Goal: Task Accomplishment & Management: Use online tool/utility

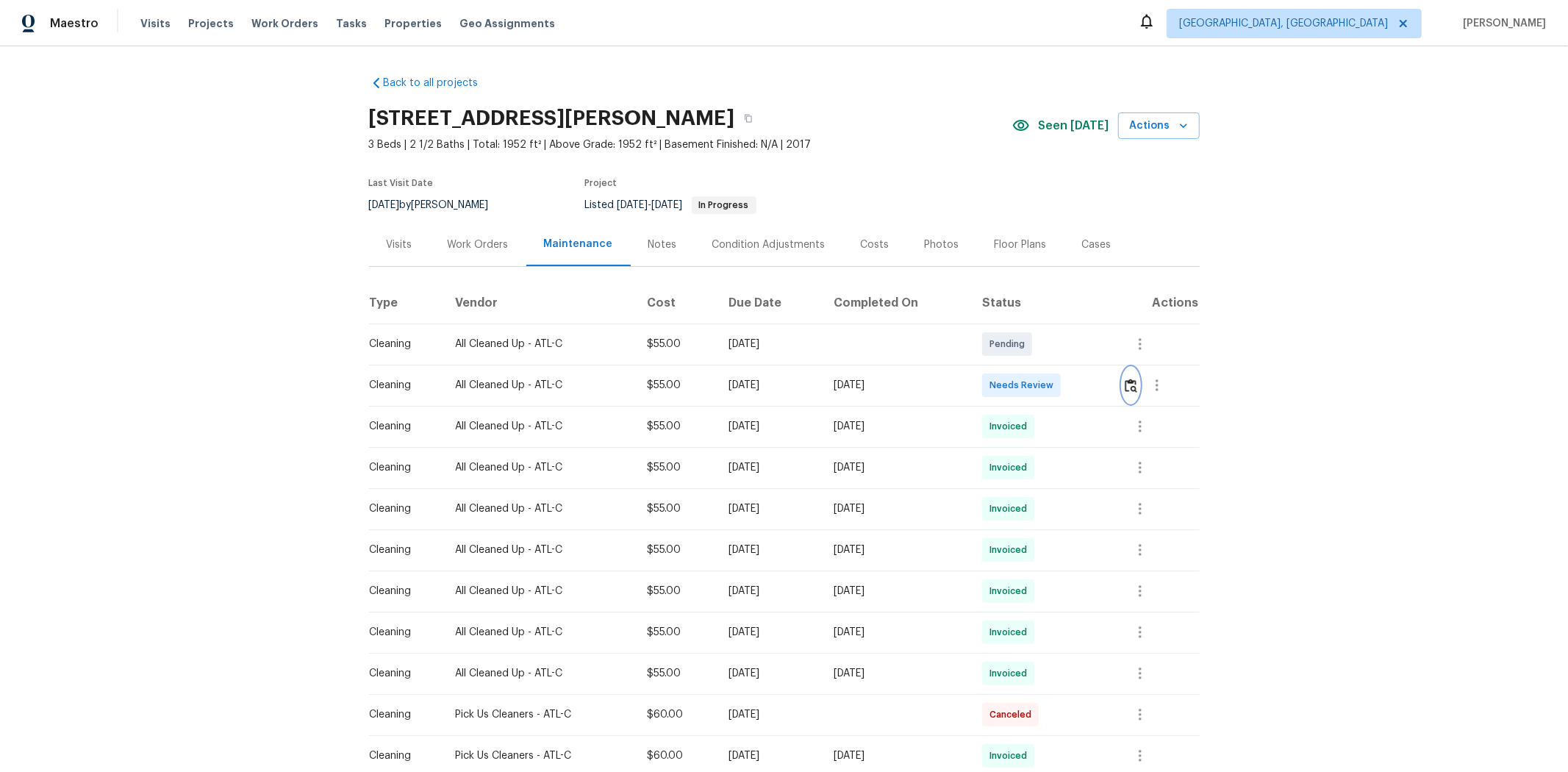
click at [1115, 382] on img "button" at bounding box center [1131, 386] width 13 height 14
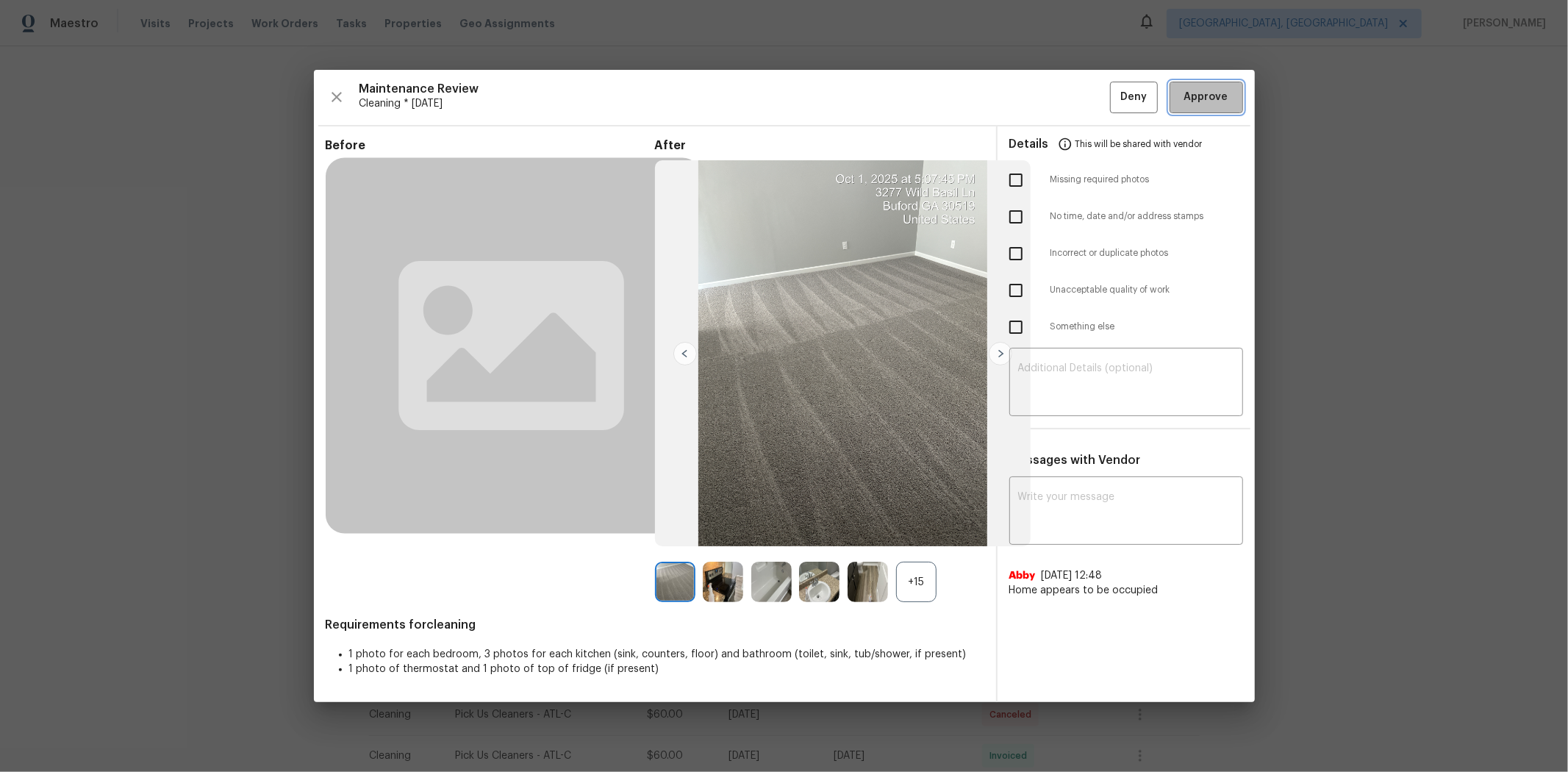
click at [1115, 103] on span "Approve" at bounding box center [1206, 98] width 44 height 19
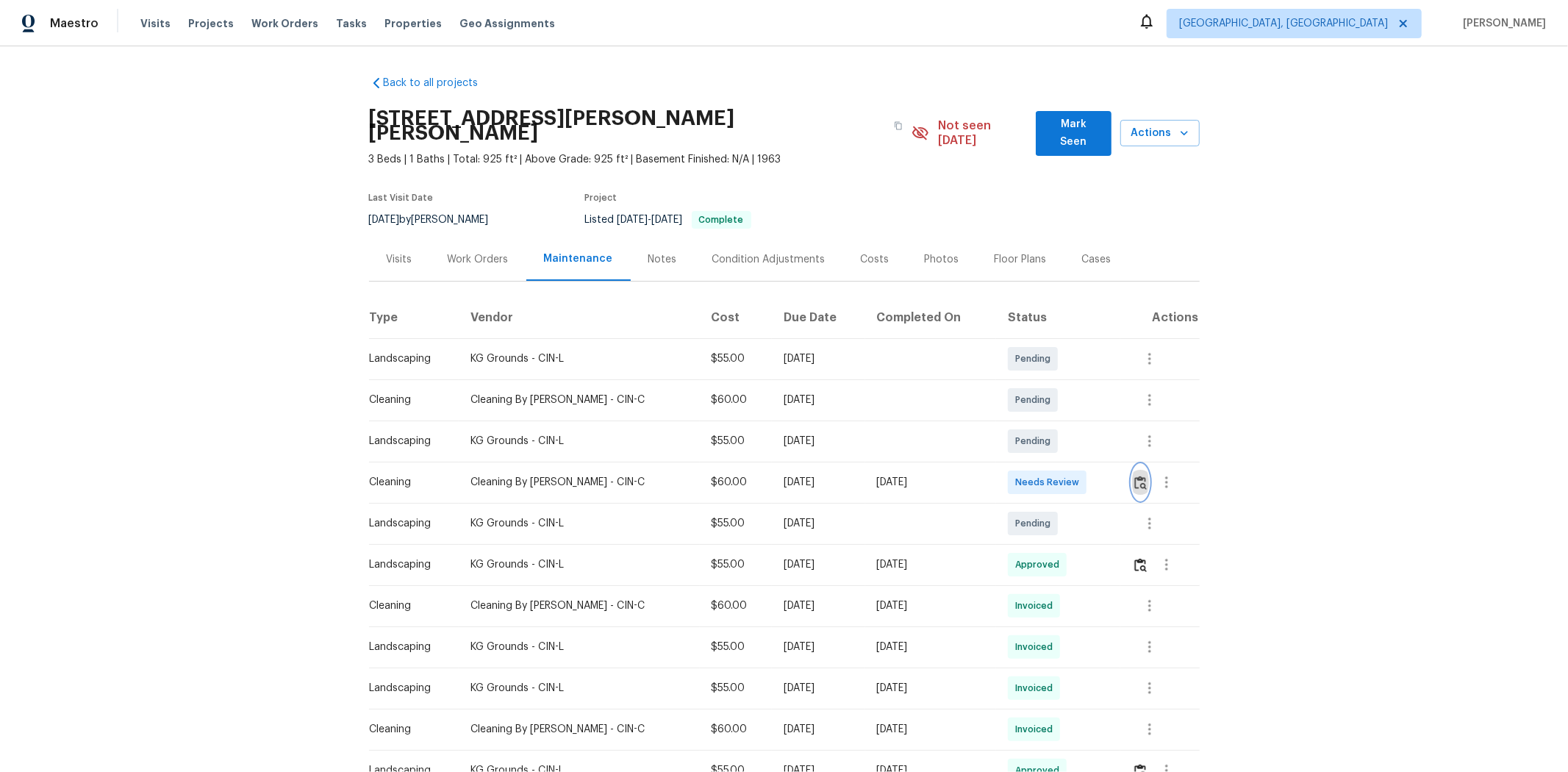
click at [1115, 474] on button "button" at bounding box center [1140, 481] width 17 height 35
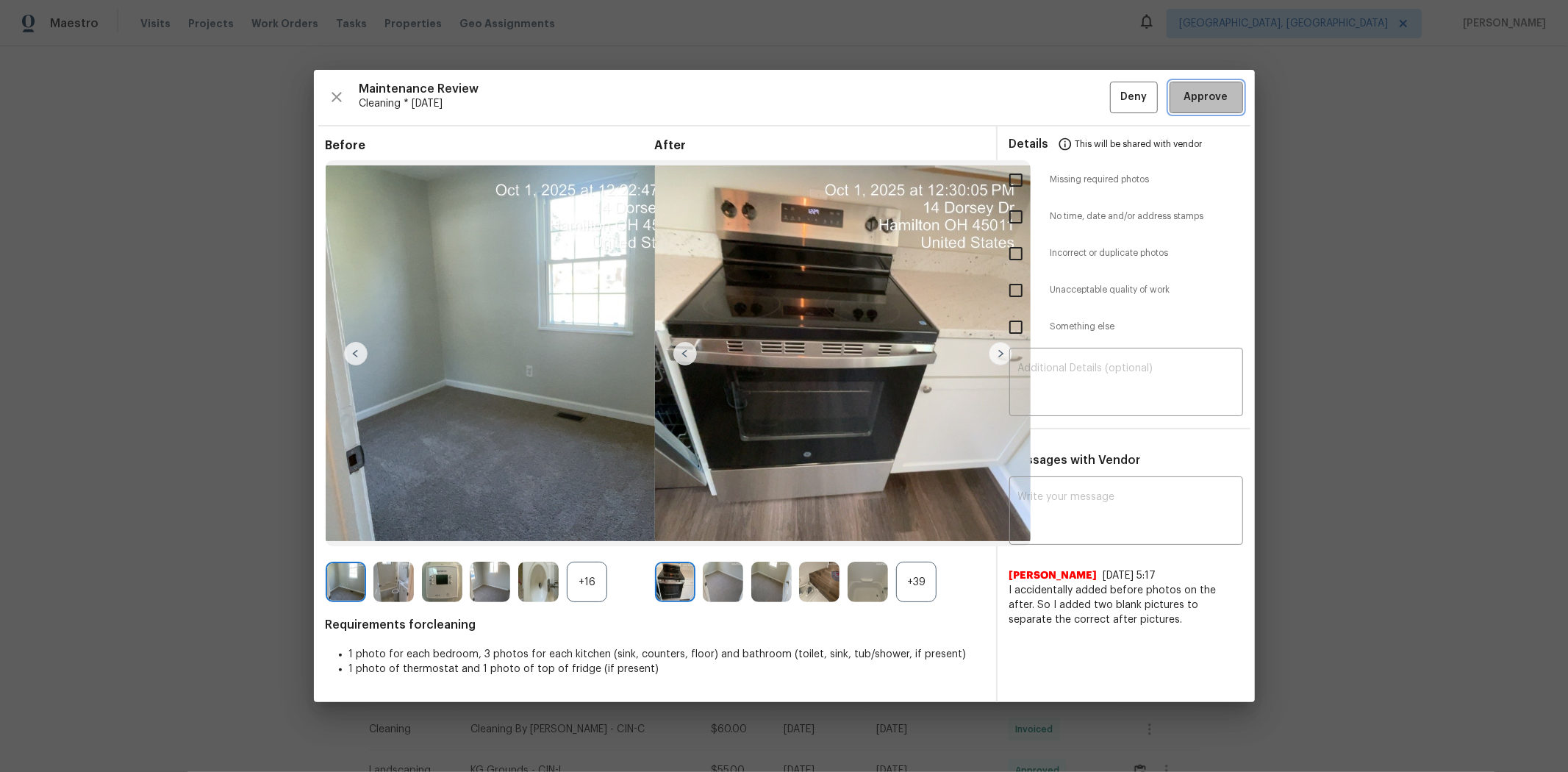
click at [1115, 94] on span "Approve" at bounding box center [1206, 98] width 44 height 19
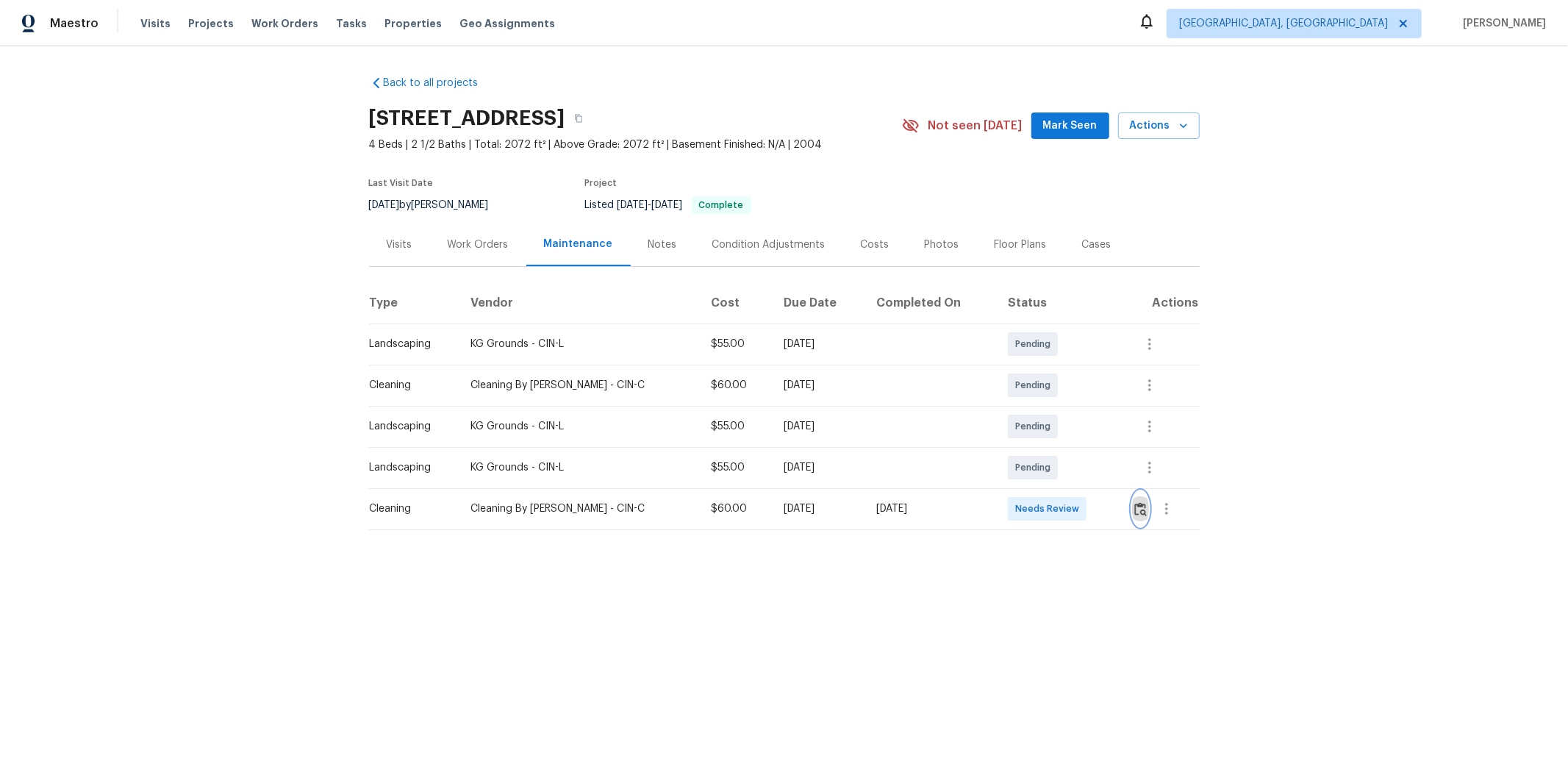
click at [1115, 515] on button "button" at bounding box center [1140, 508] width 17 height 35
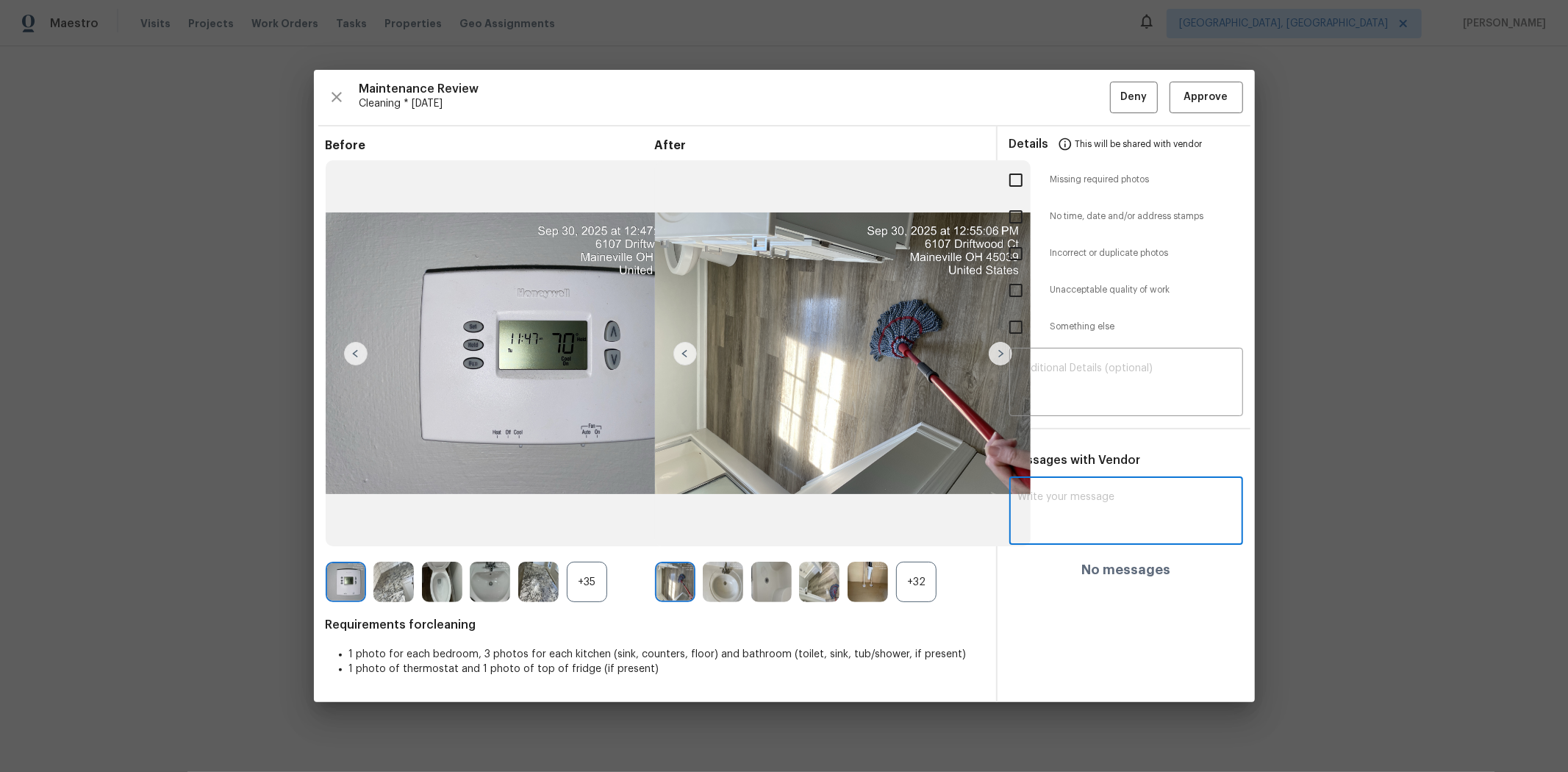
click at [1068, 501] on textarea at bounding box center [1126, 513] width 216 height 41
paste textarea "Maintenance Audit Team: Hello! After further review, the visit(07/02/2025) has …"
click at [1055, 516] on textarea "Maintenance Audit Team: Hello! After further review, the visit(07/02/2025) has …" at bounding box center [1099, 518] width 163 height 52
type textarea "Maintenance Audit Team: Hello! After further review, the visit(10/01/2025) has …"
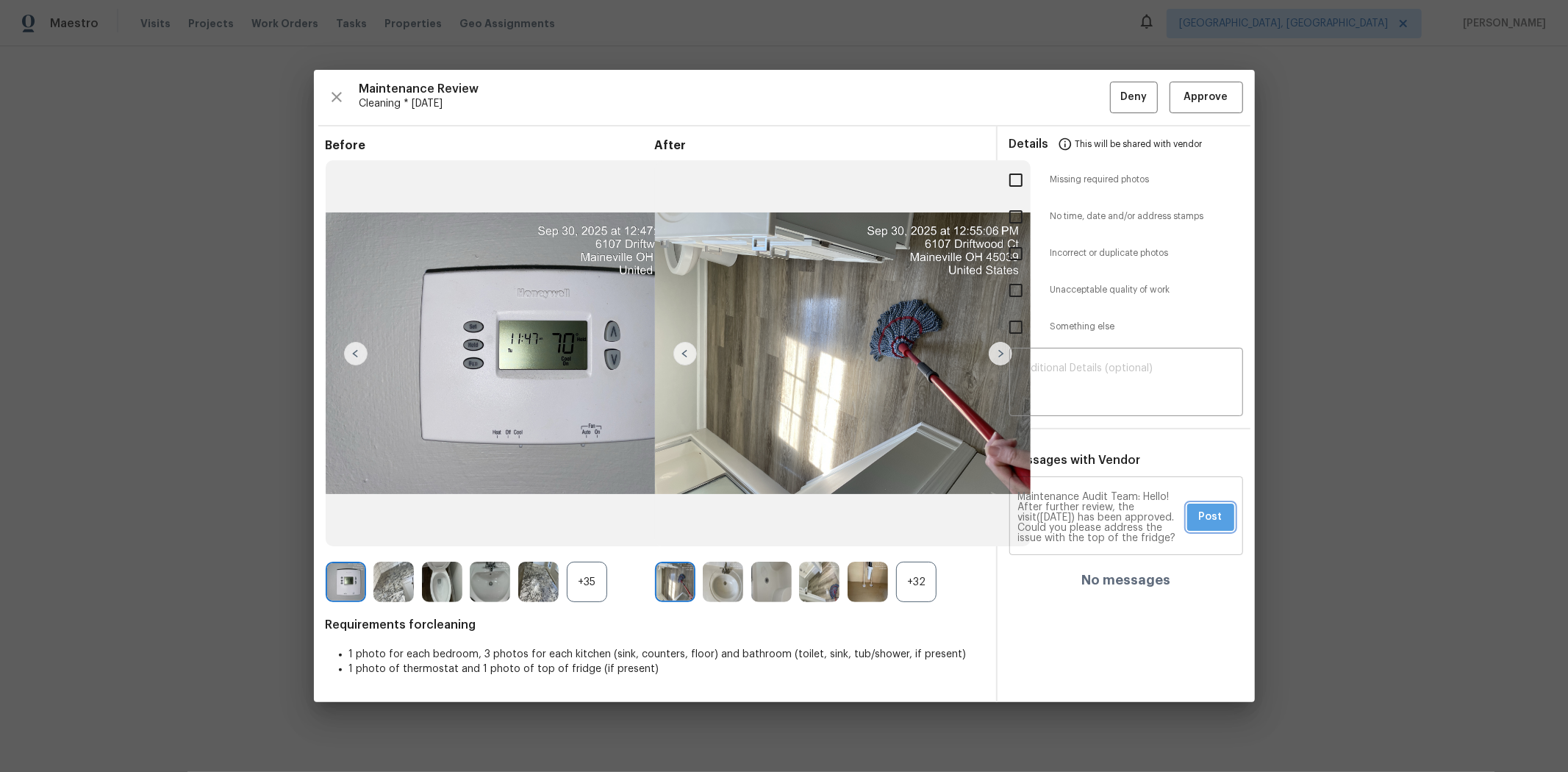
click at [1115, 511] on button "Post" at bounding box center [1210, 517] width 47 height 27
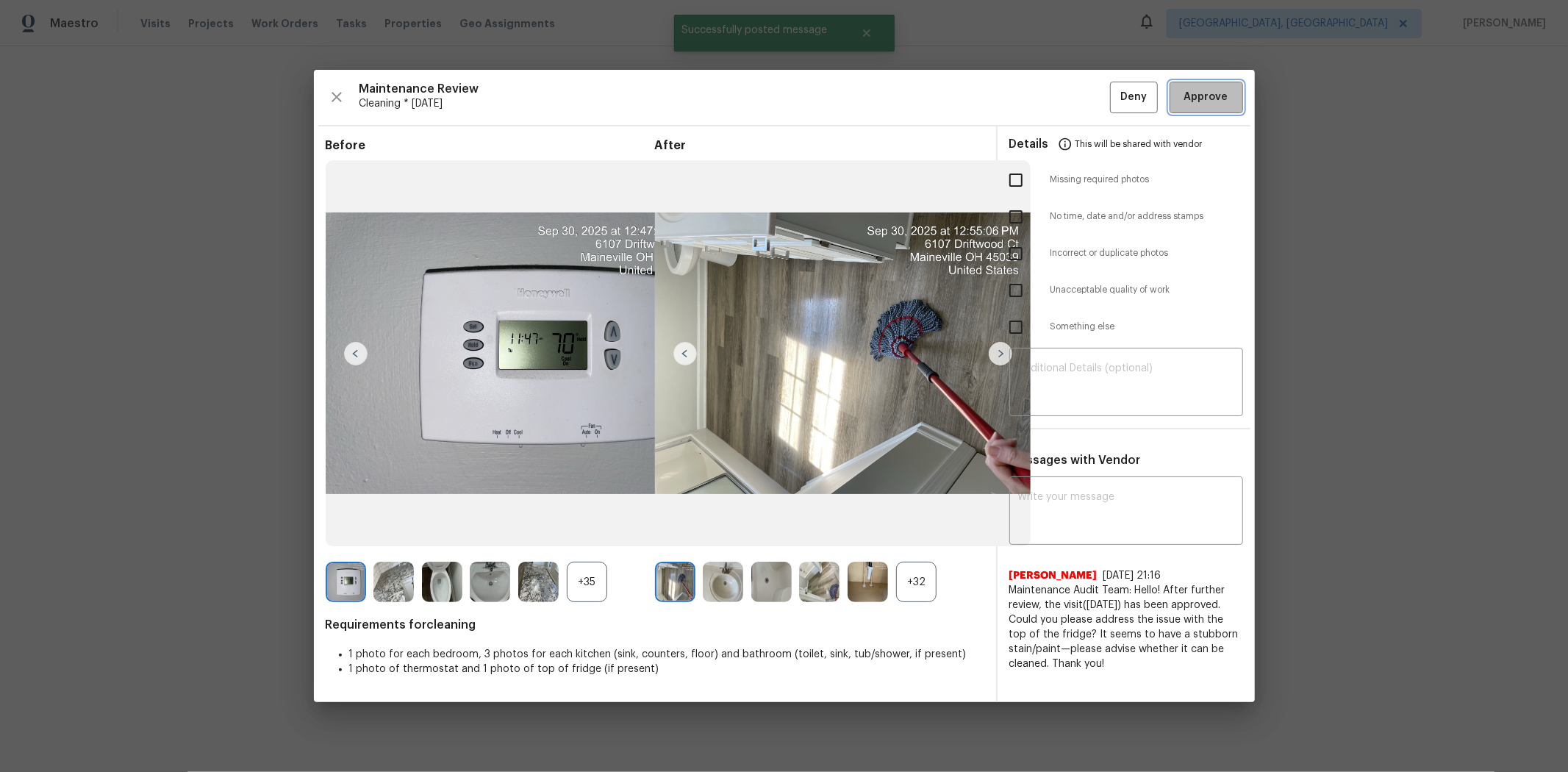
click at [1115, 100] on span "Approve" at bounding box center [1206, 98] width 44 height 19
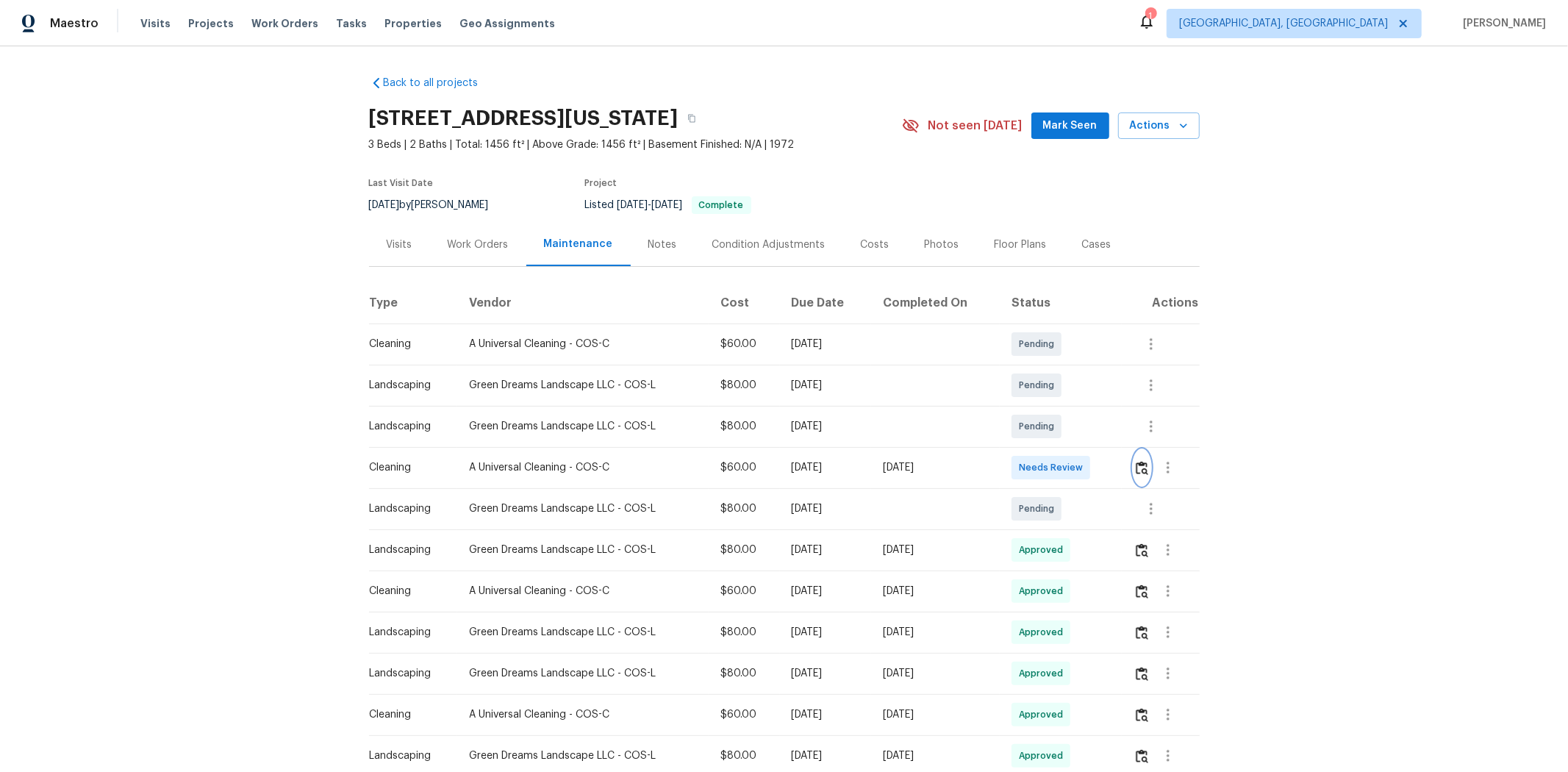
click at [1115, 485] on button "button" at bounding box center [1141, 467] width 17 height 35
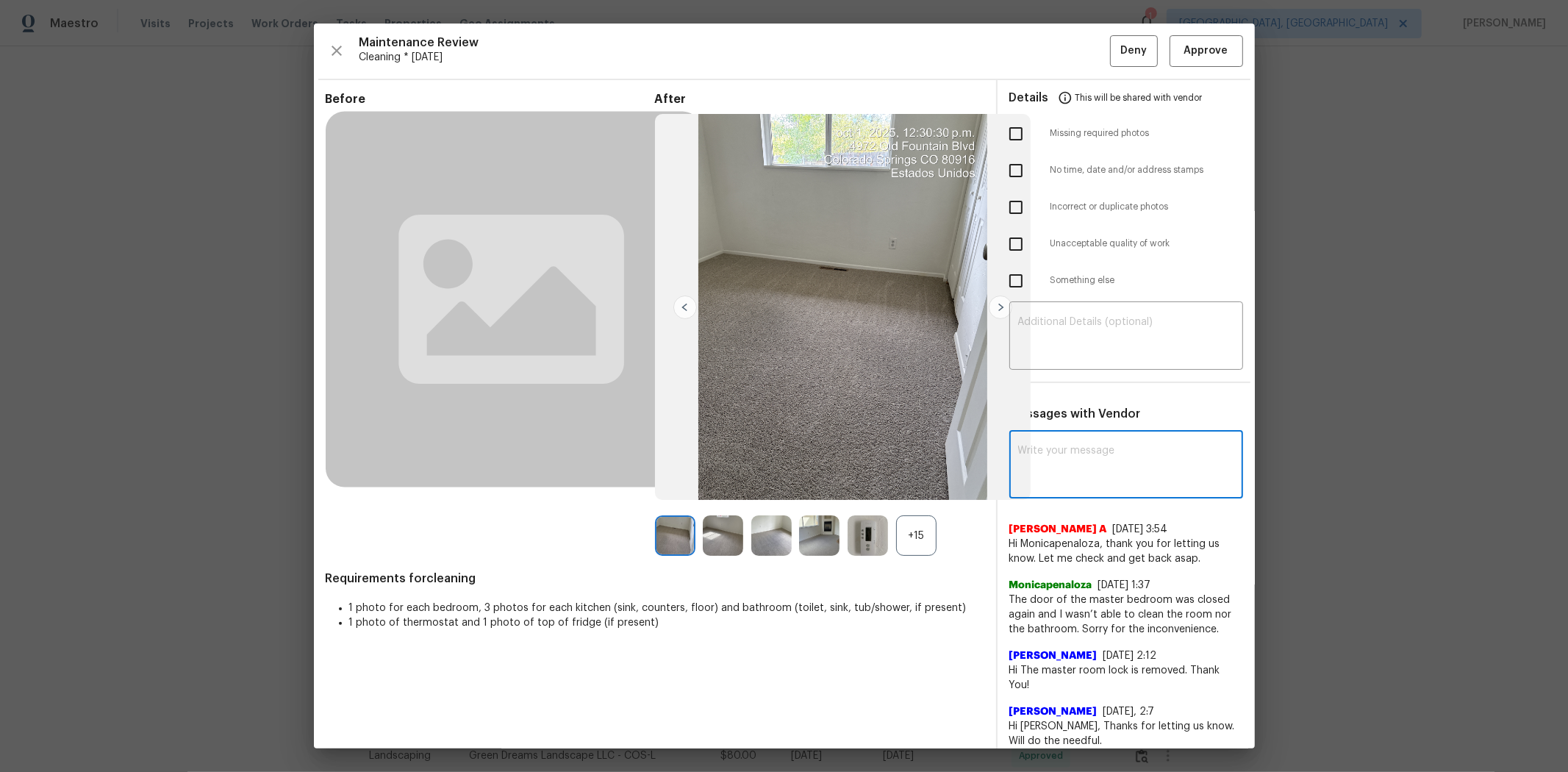
click at [1061, 471] on textarea at bounding box center [1126, 466] width 216 height 41
paste textarea "Hello! After further review, the visit on 09/04/2025, has been approved. Could …"
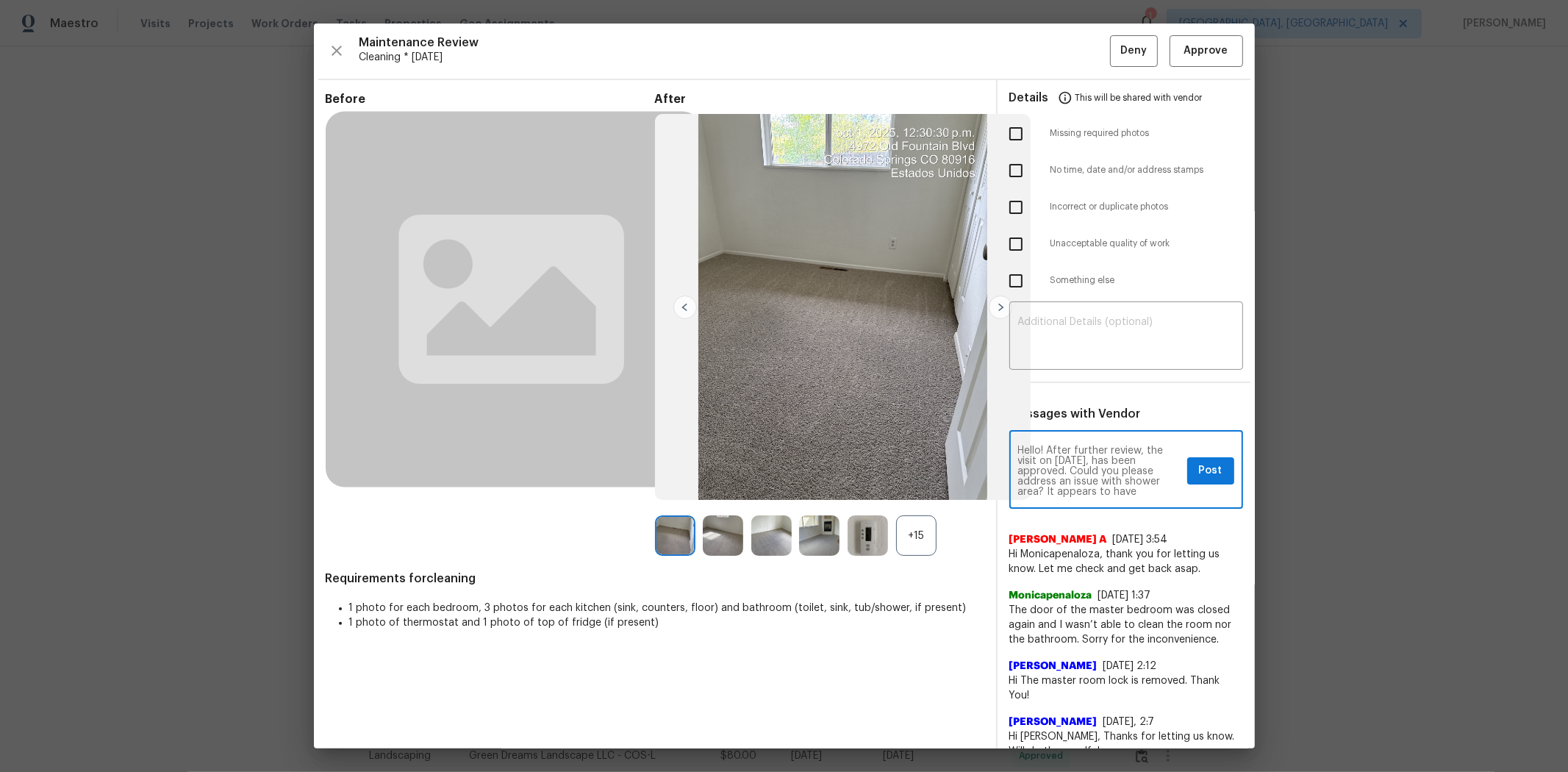
click at [1062, 459] on textarea "Hello! After further review, the visit on 09/04/2025, has been approved. Could …" at bounding box center [1099, 471] width 163 height 52
click at [1112, 479] on textarea "Hello! After further review, the visit on 10/01/2025, has been approved. Could …" at bounding box center [1099, 471] width 163 height 52
click at [1081, 494] on textarea "Hello! After further review, the visit on 10/01/2025, has been approved. Could …" at bounding box center [1099, 471] width 163 height 52
type textarea "Hello! After further review, the visit on 10/01/2025, has been approved. Could …"
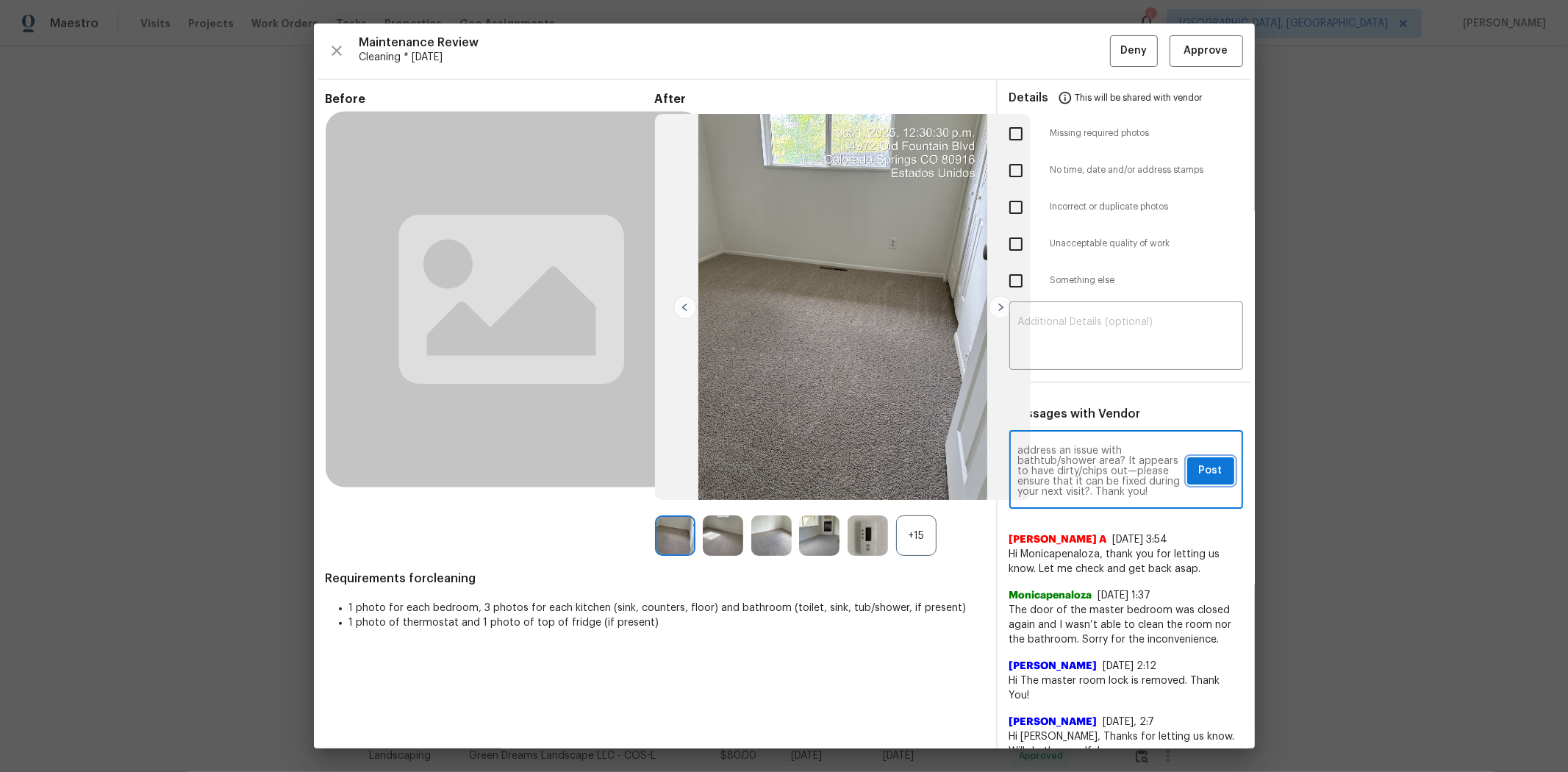
click at [1115, 480] on button "Post" at bounding box center [1210, 471] width 47 height 27
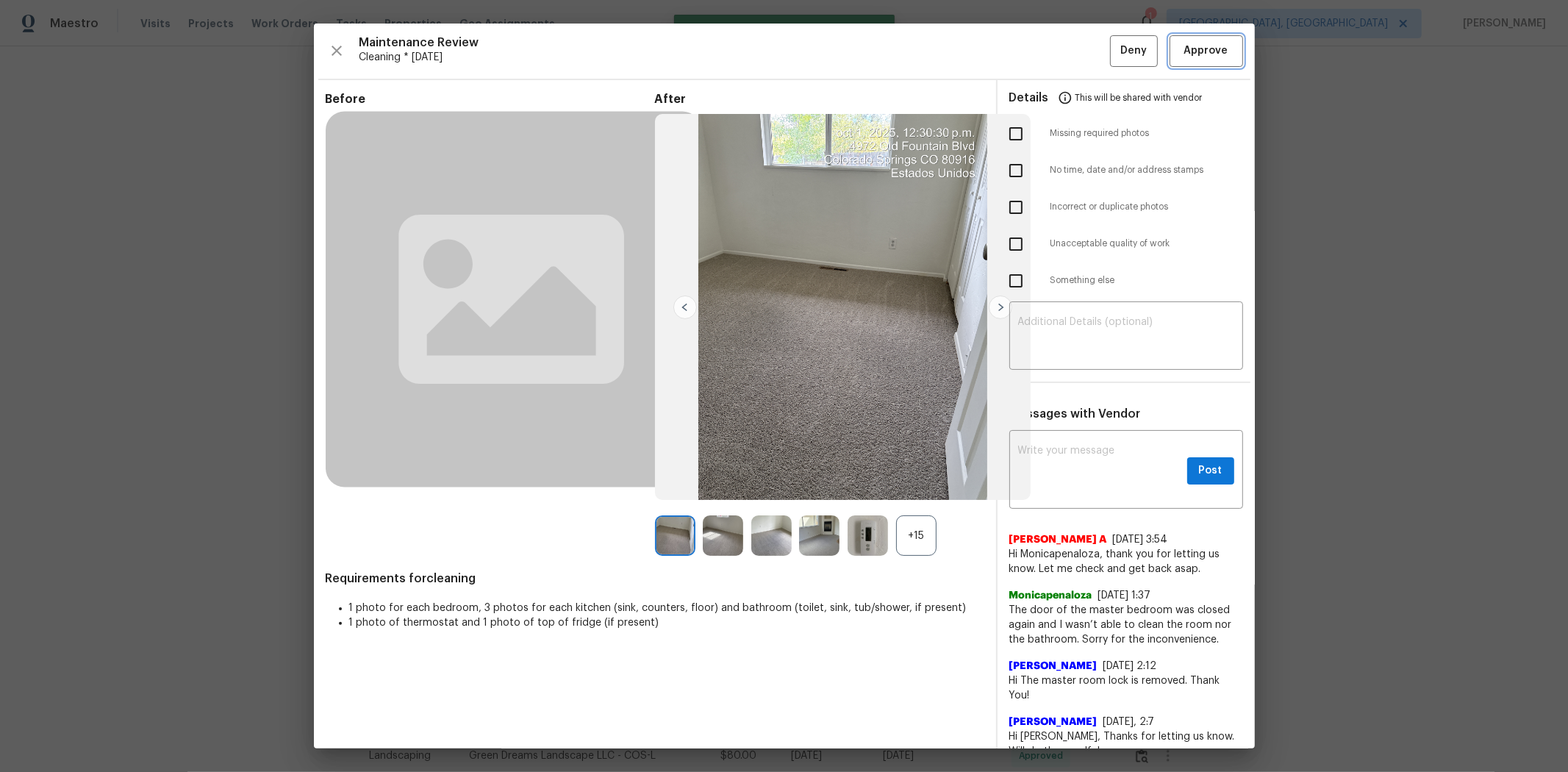
click at [1115, 43] on span "Approve" at bounding box center [1206, 51] width 44 height 19
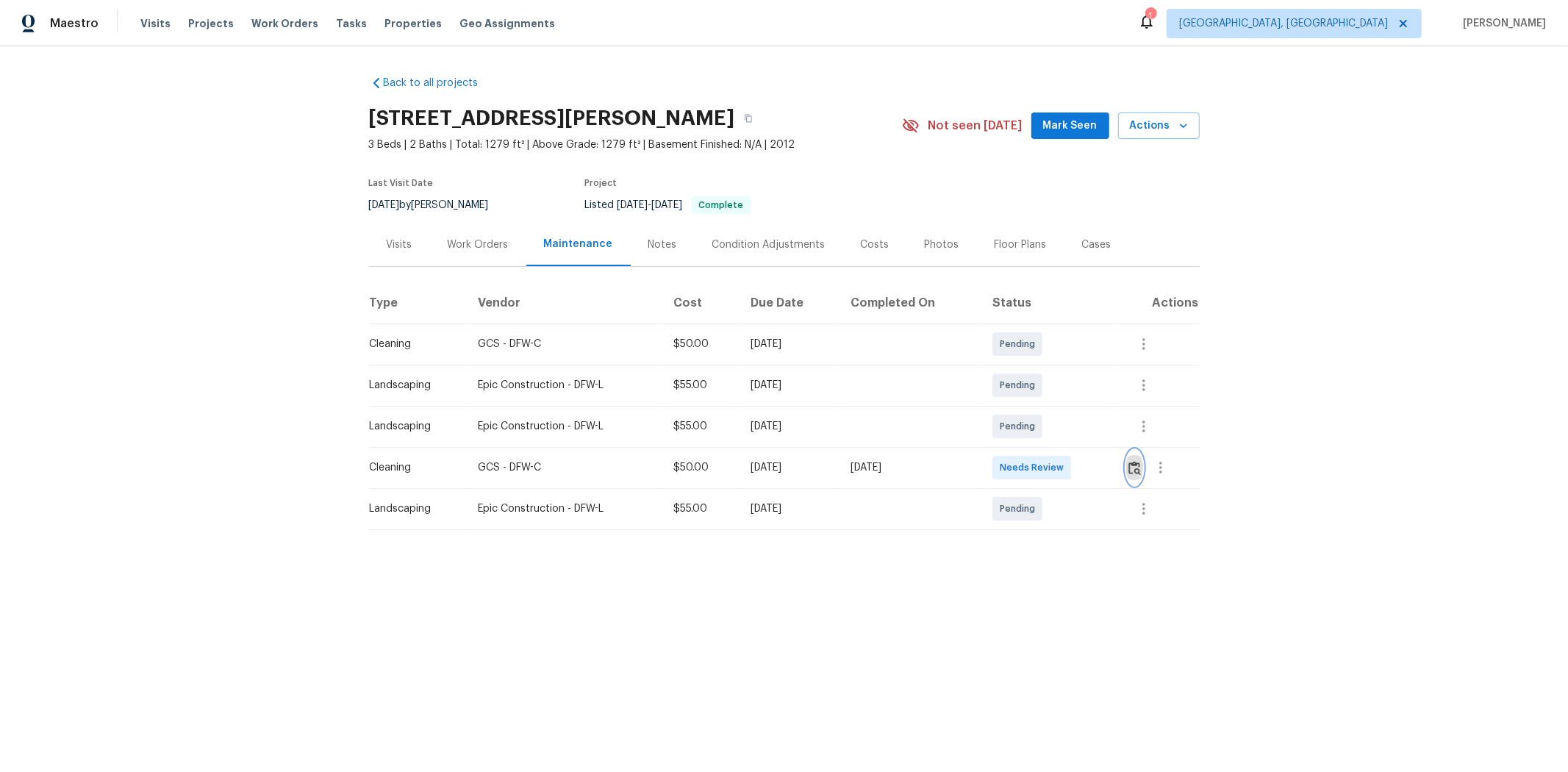
click at [1115, 466] on img "button" at bounding box center [1134, 468] width 13 height 14
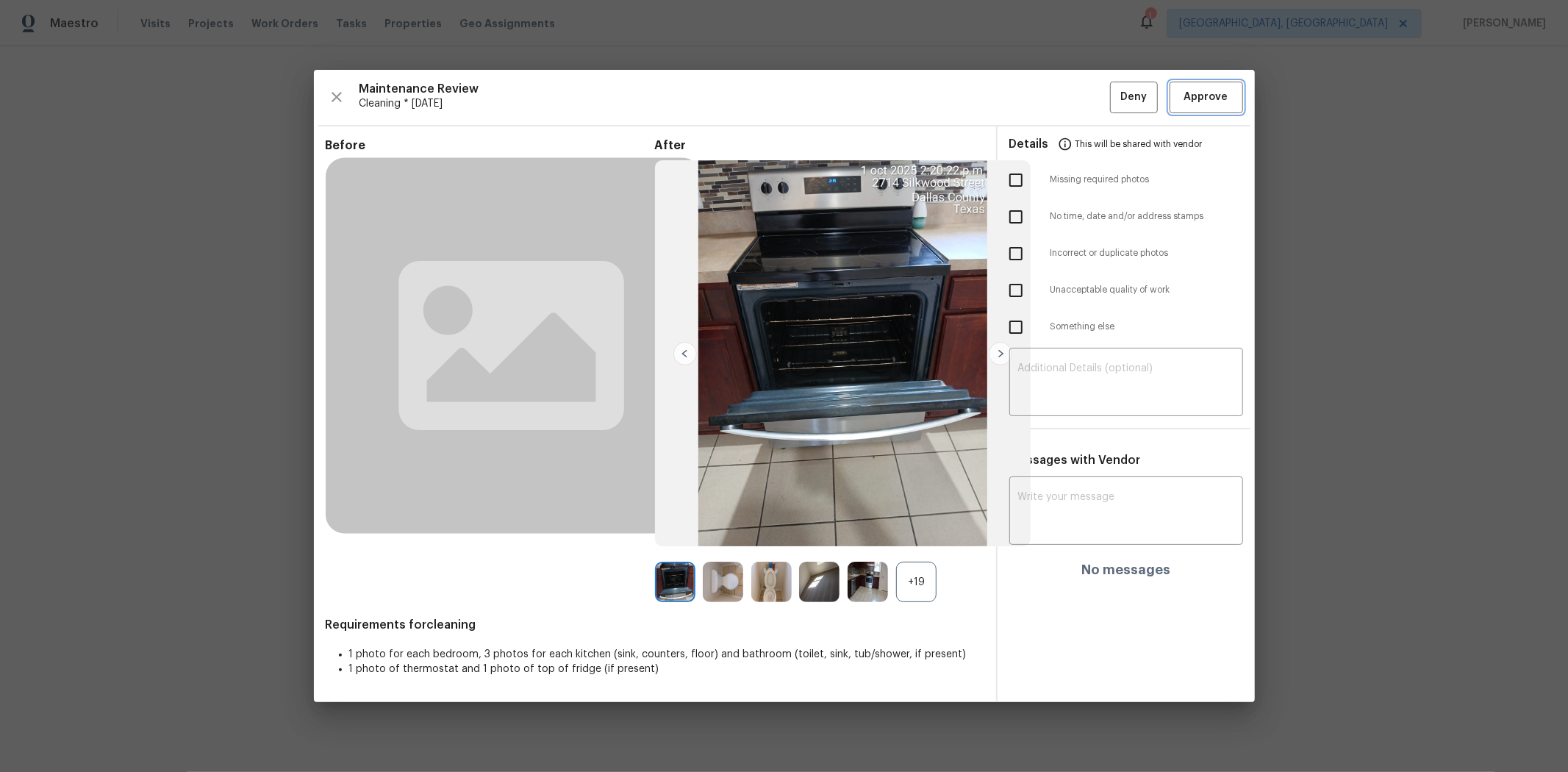
click at [1115, 91] on span "Approve" at bounding box center [1206, 98] width 44 height 19
